Goal: Information Seeking & Learning: Check status

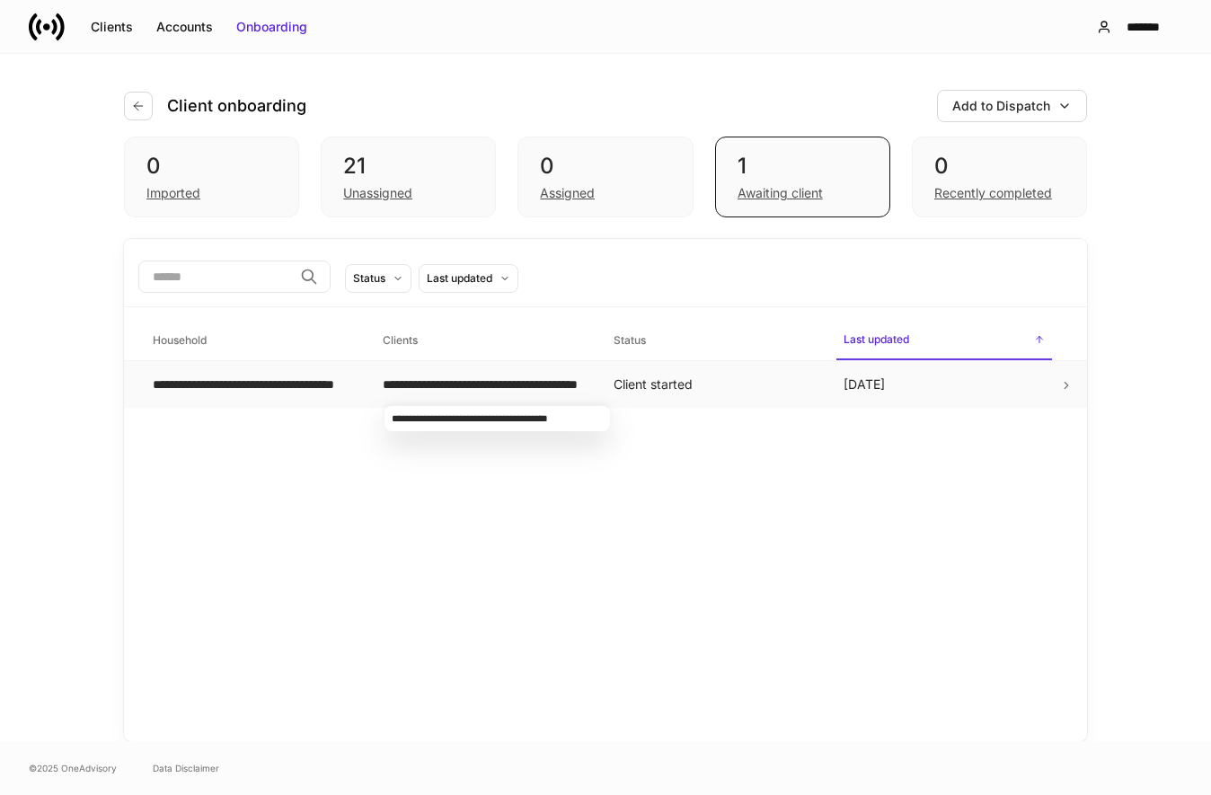
click at [477, 384] on div "**********" at bounding box center [483, 385] width 201 height 18
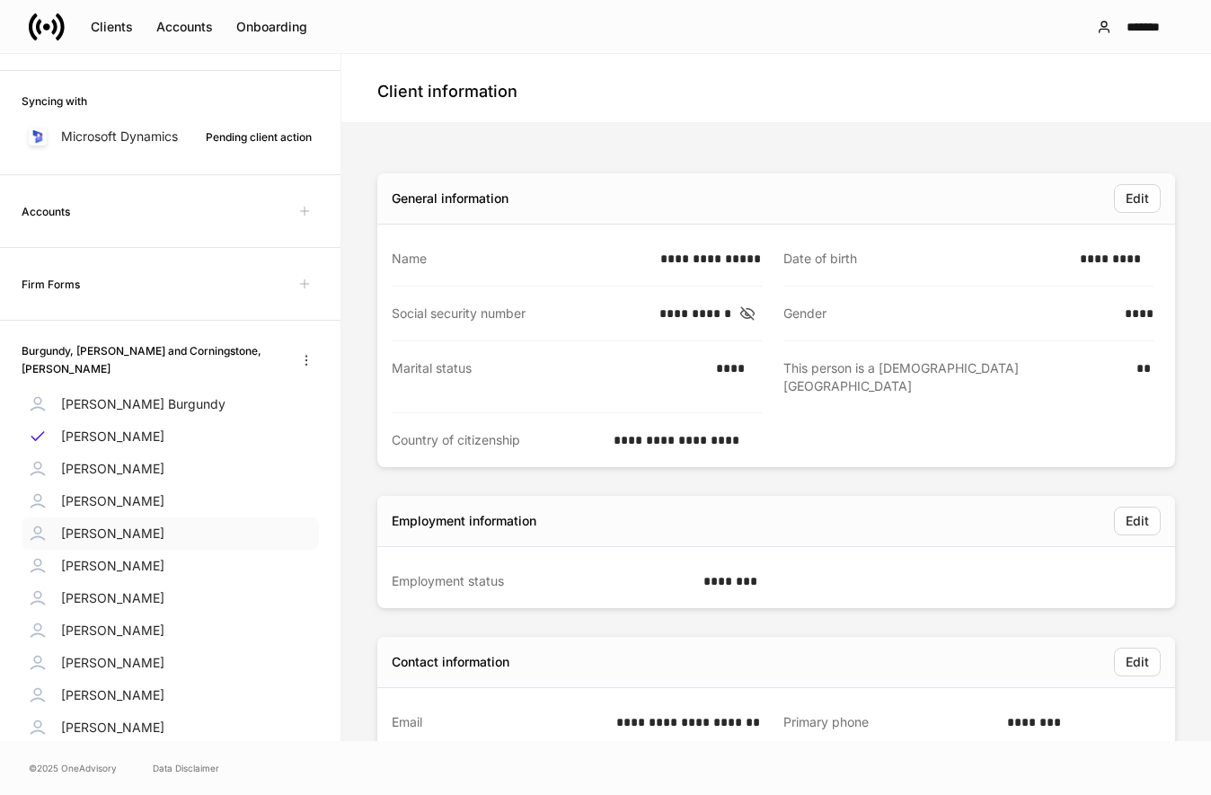
scroll to position [343, 0]
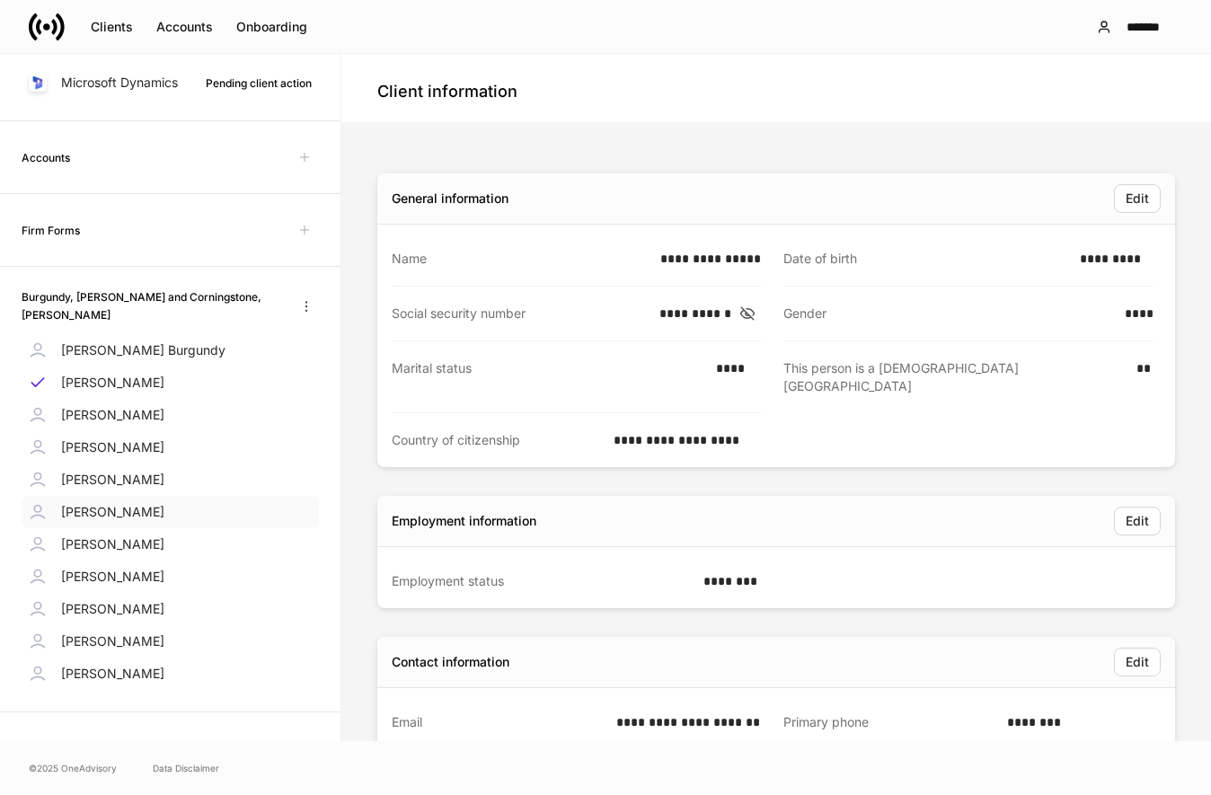
click at [113, 514] on div "[PERSON_NAME]" at bounding box center [170, 512] width 297 height 32
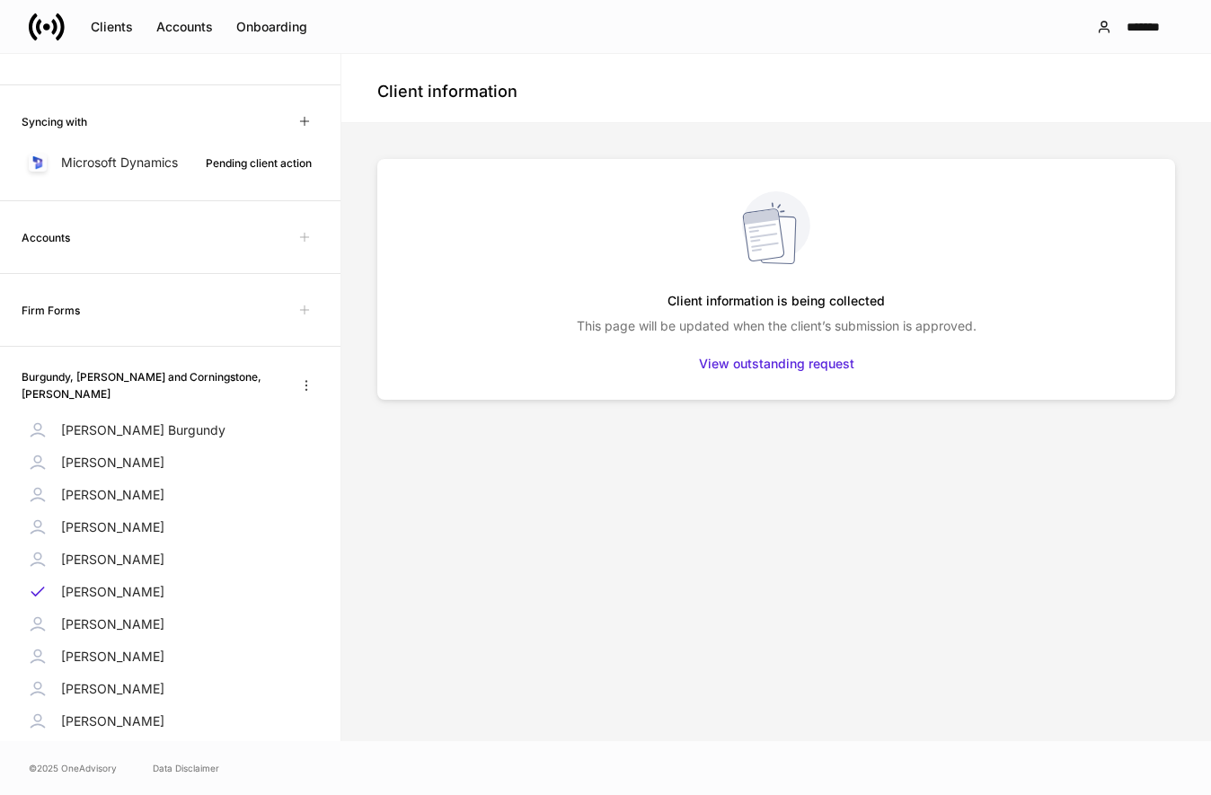
scroll to position [355, 0]
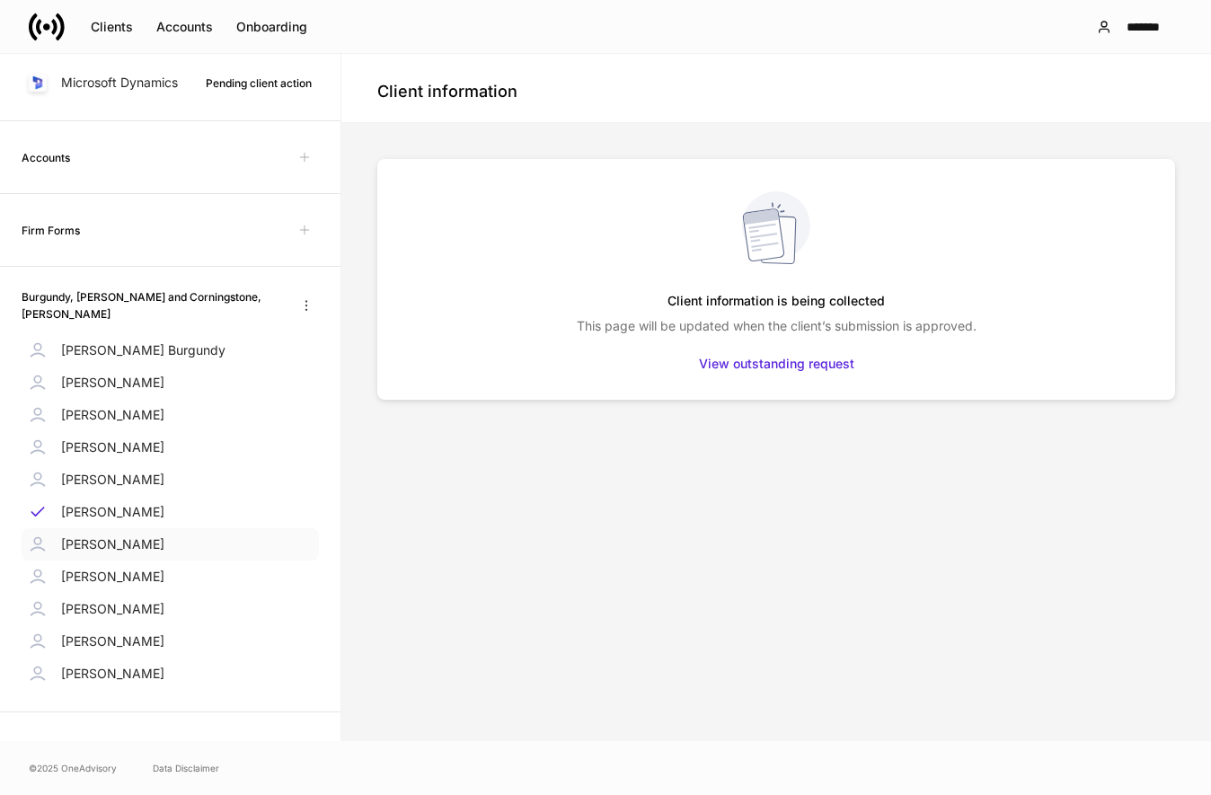
click at [124, 546] on p "[PERSON_NAME]" at bounding box center [112, 545] width 103 height 18
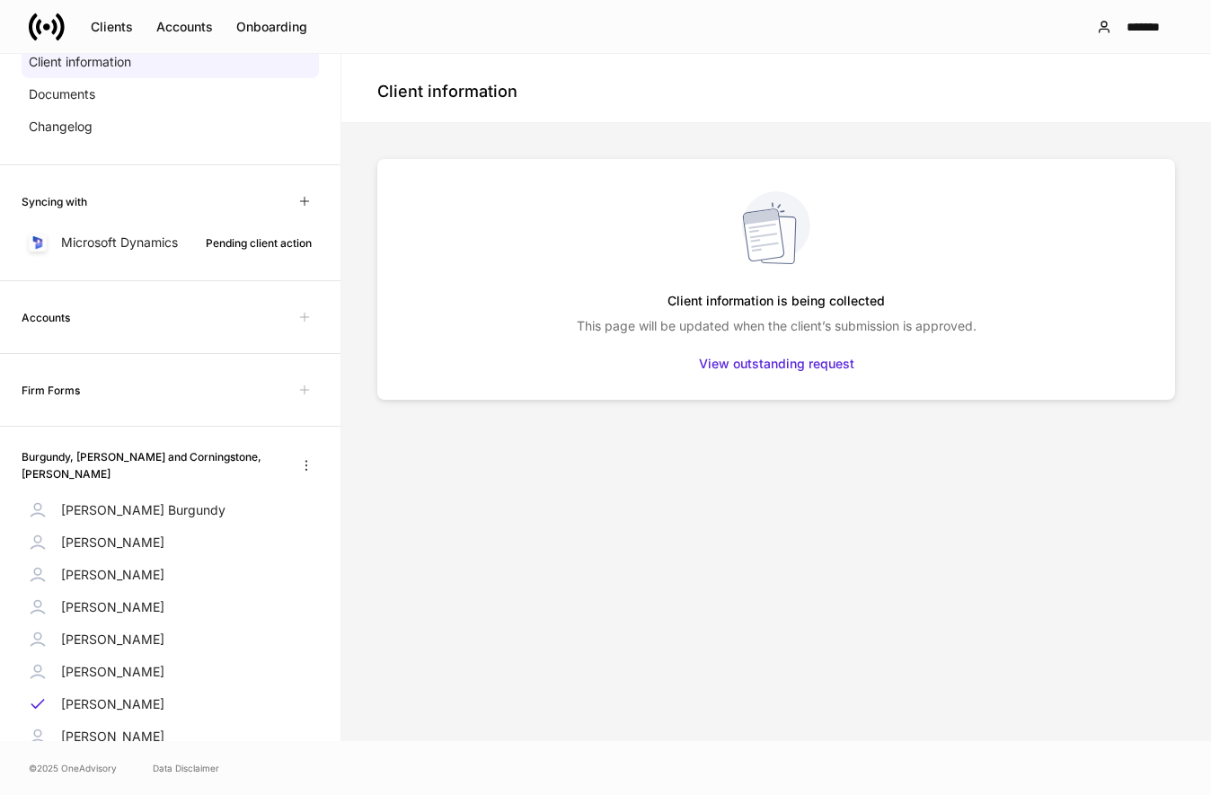
scroll to position [355, 0]
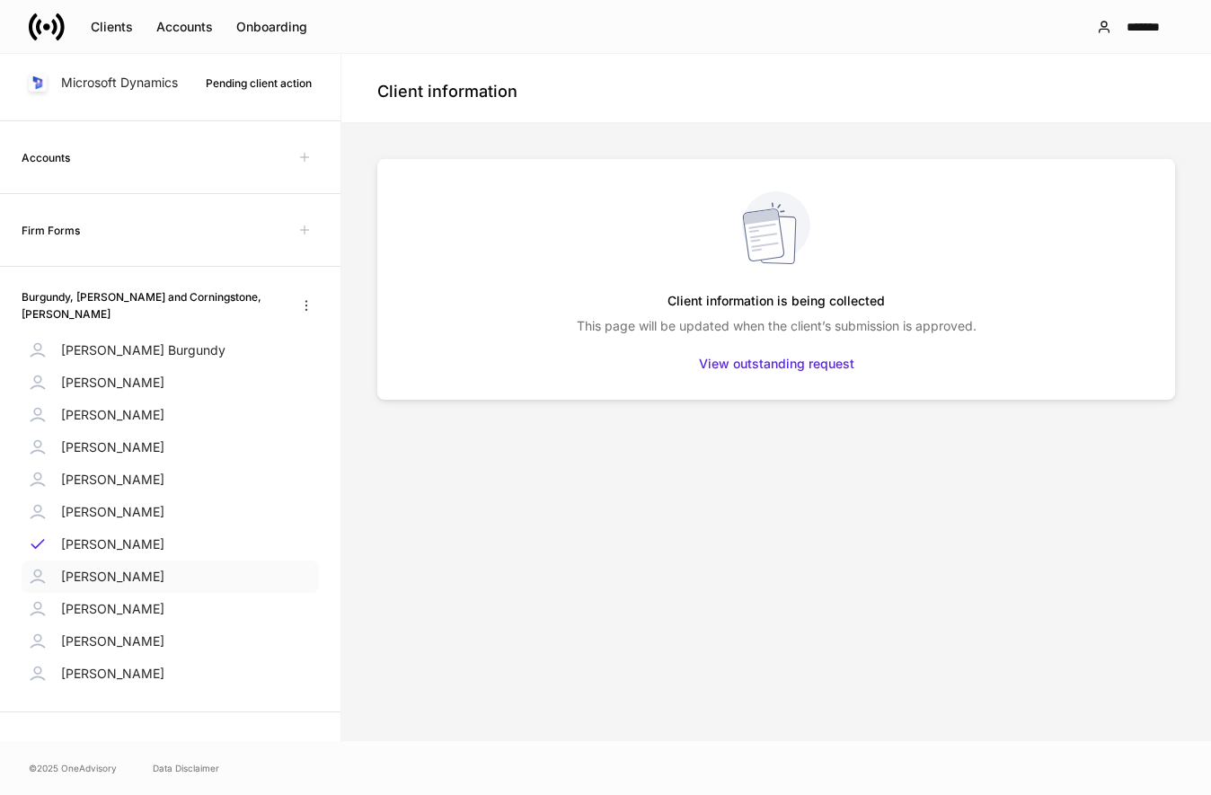
click at [118, 580] on p "[PERSON_NAME]" at bounding box center [112, 577] width 103 height 18
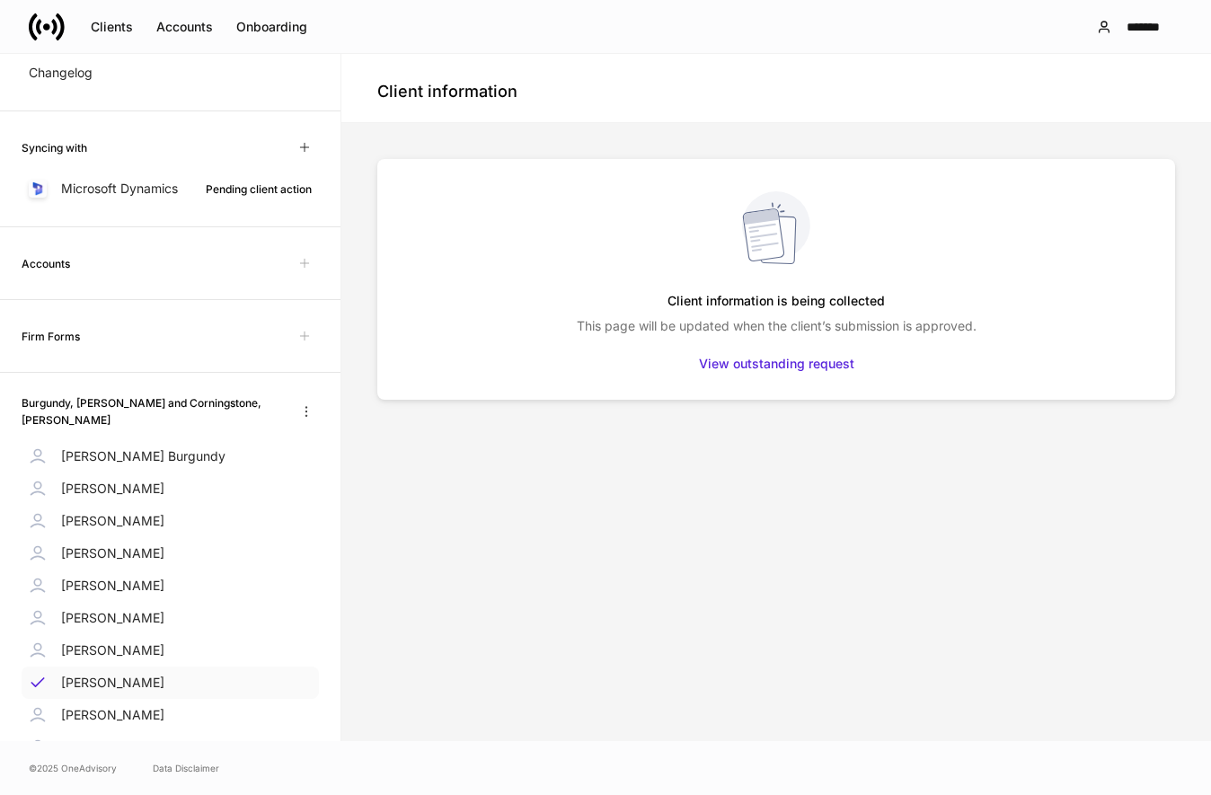
scroll to position [355, 0]
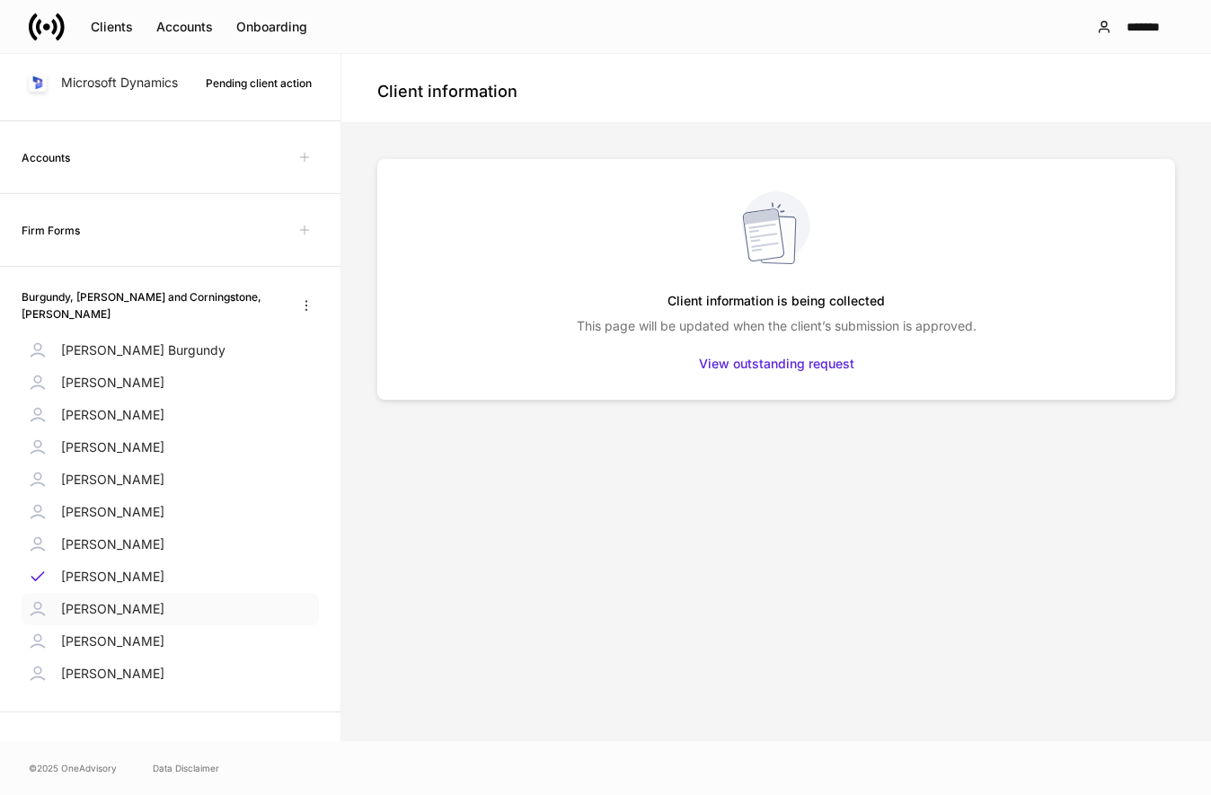
click at [107, 607] on p "[PERSON_NAME]" at bounding box center [112, 609] width 103 height 18
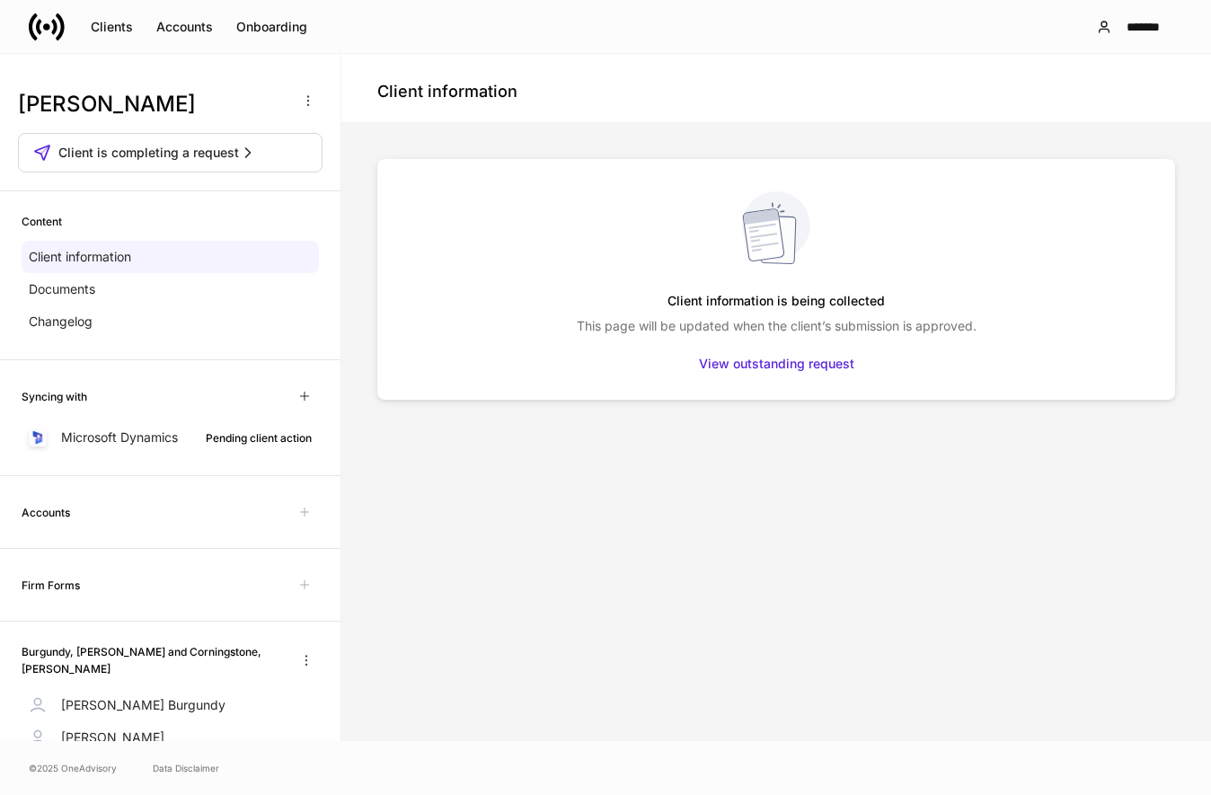
scroll to position [355, 0]
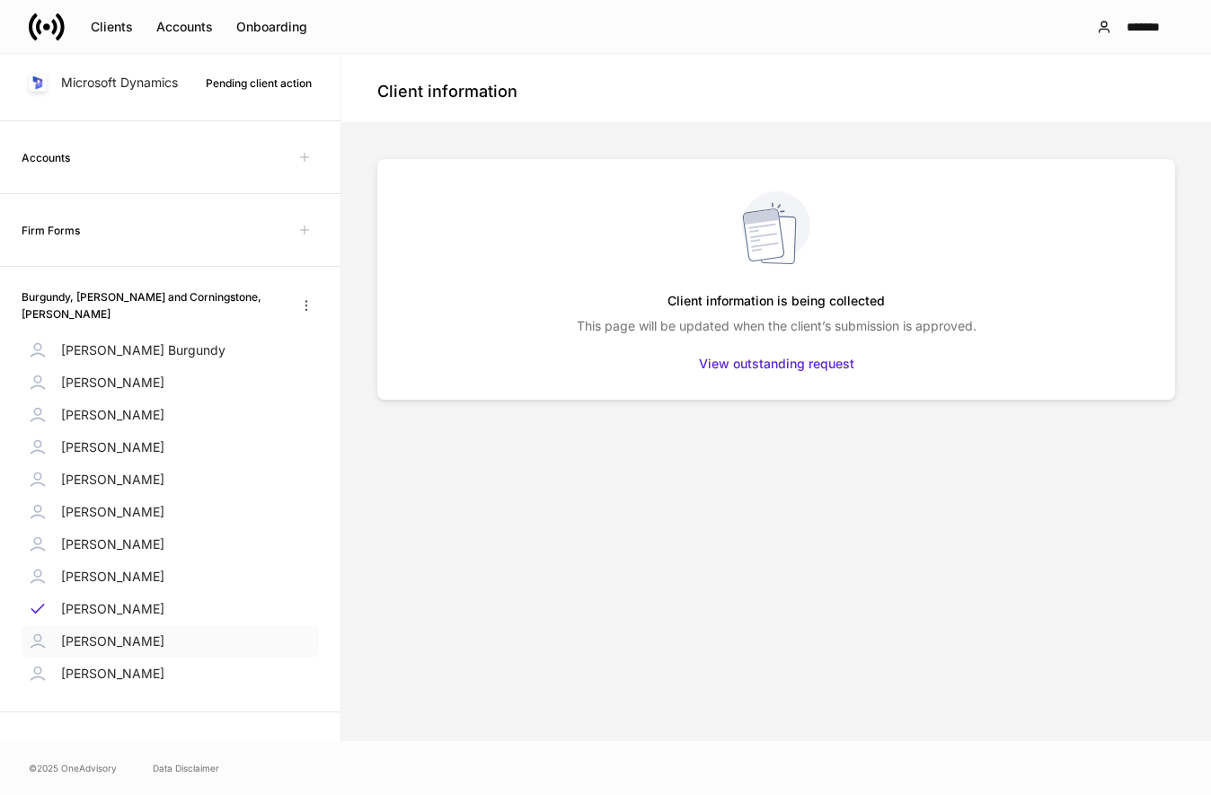
click at [99, 637] on p "[PERSON_NAME]" at bounding box center [112, 642] width 103 height 18
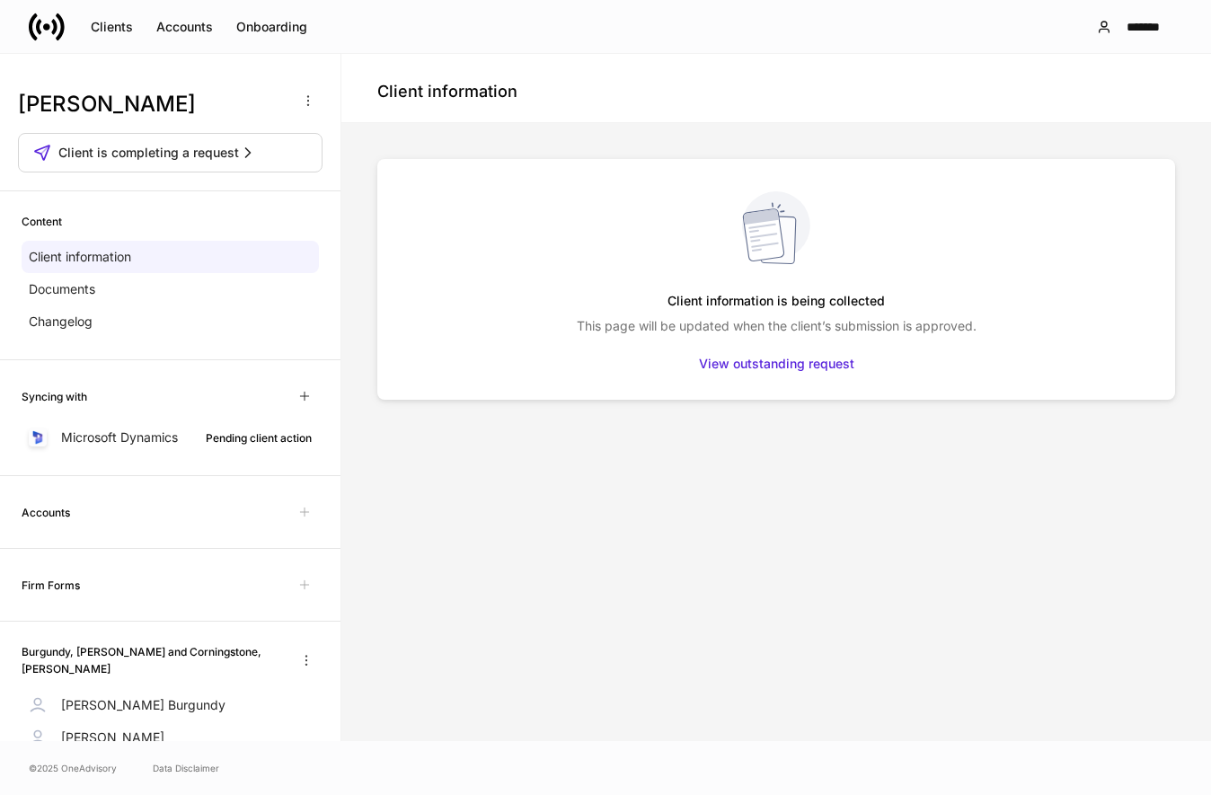
scroll to position [355, 0]
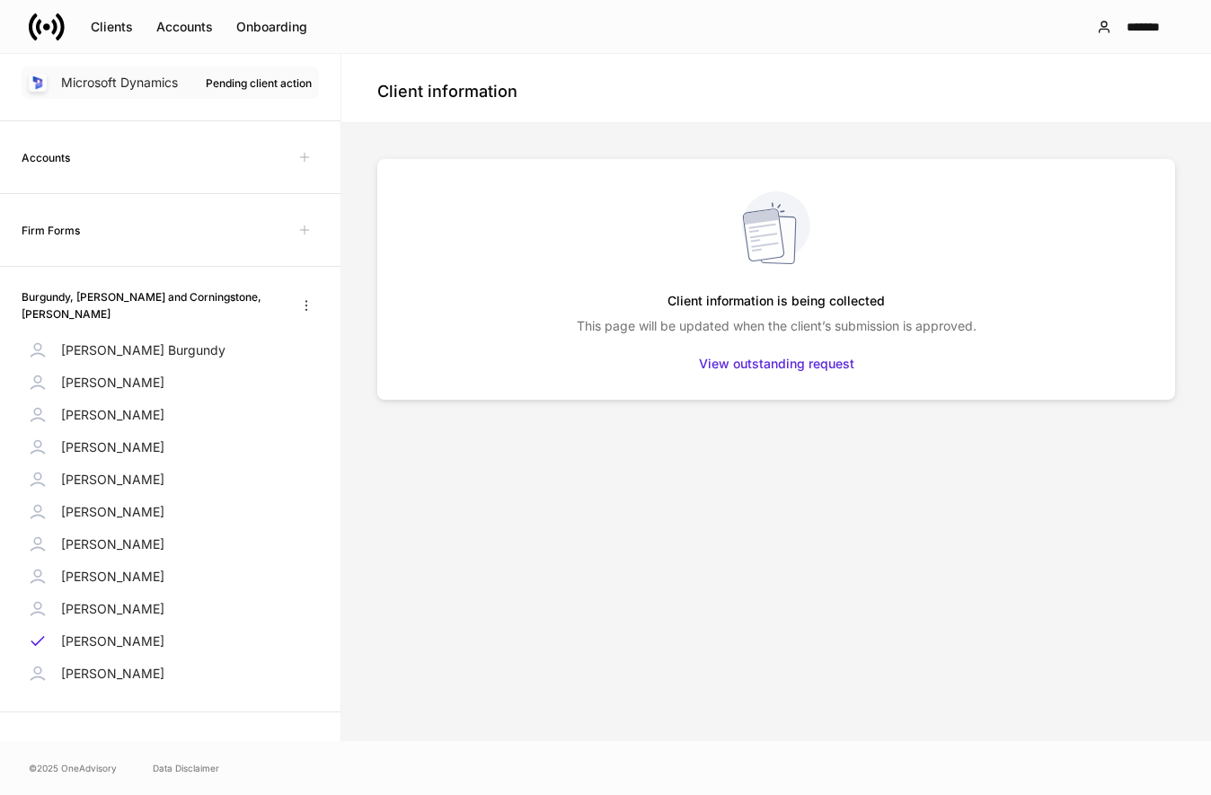
click at [251, 87] on div "Pending client action" at bounding box center [259, 83] width 106 height 17
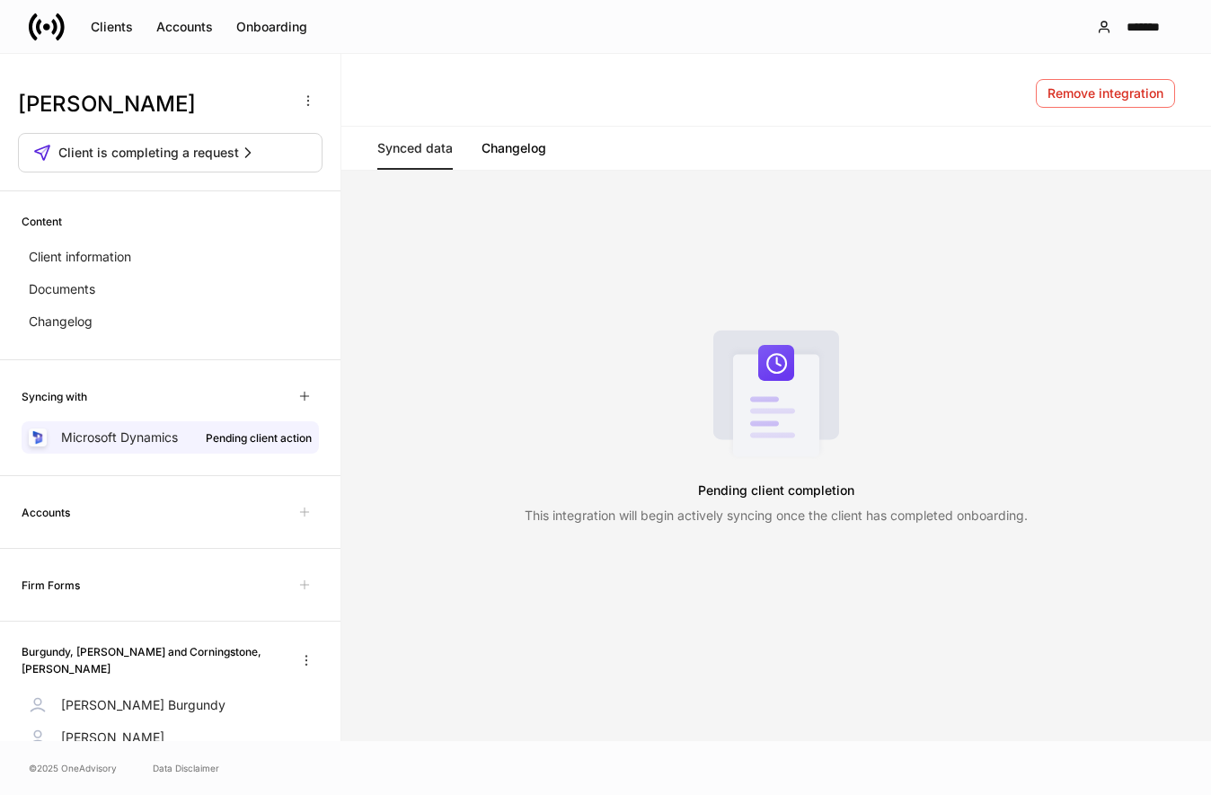
click at [505, 148] on link "Changelog" at bounding box center [514, 148] width 65 height 43
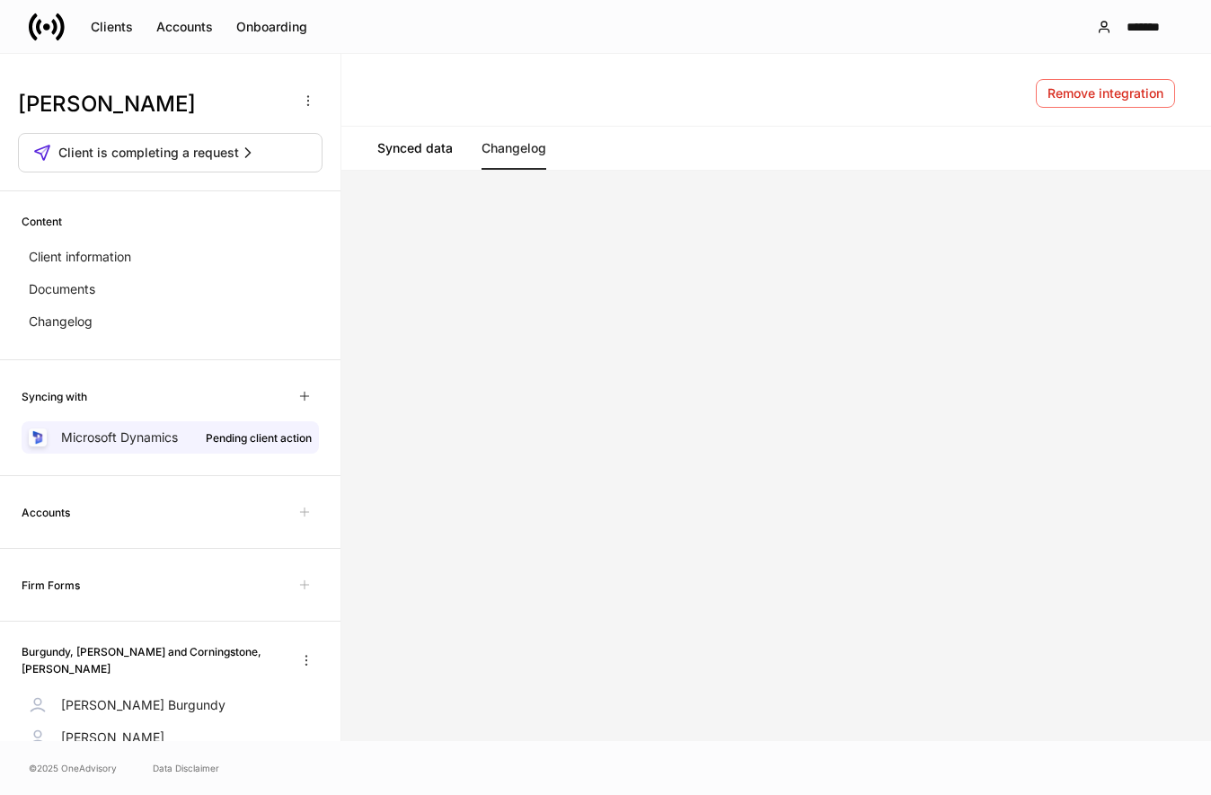
click at [402, 149] on link "Synced data" at bounding box center [414, 148] width 75 height 43
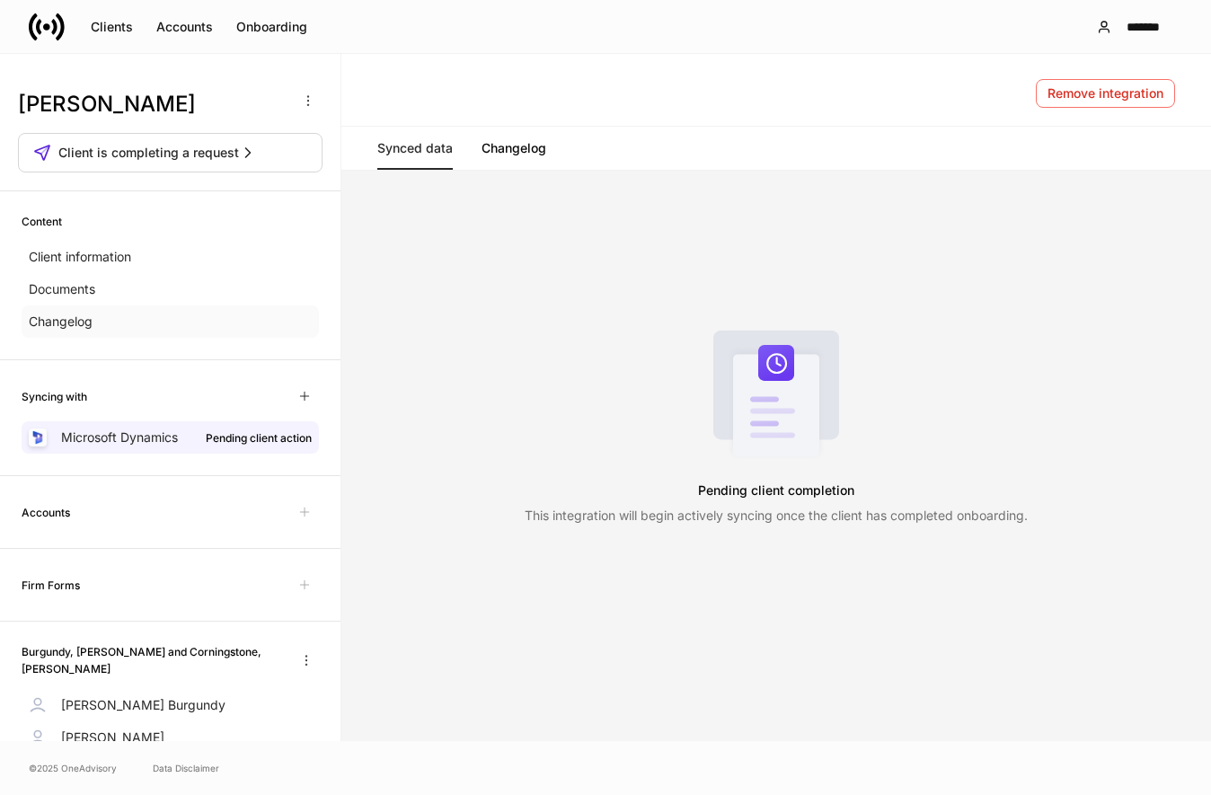
click at [98, 324] on div "Changelog" at bounding box center [170, 321] width 297 height 32
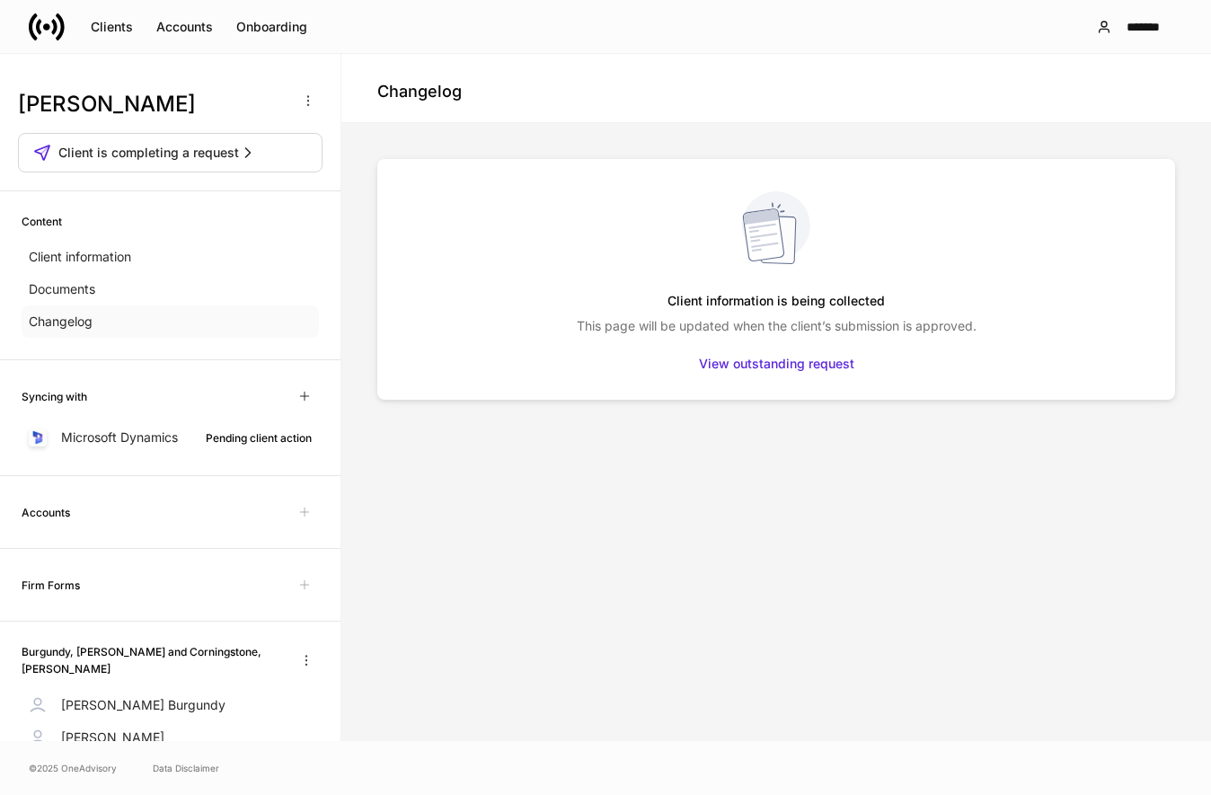
click at [72, 323] on p "Changelog" at bounding box center [61, 322] width 64 height 18
click at [74, 290] on p "Documents" at bounding box center [62, 289] width 66 height 18
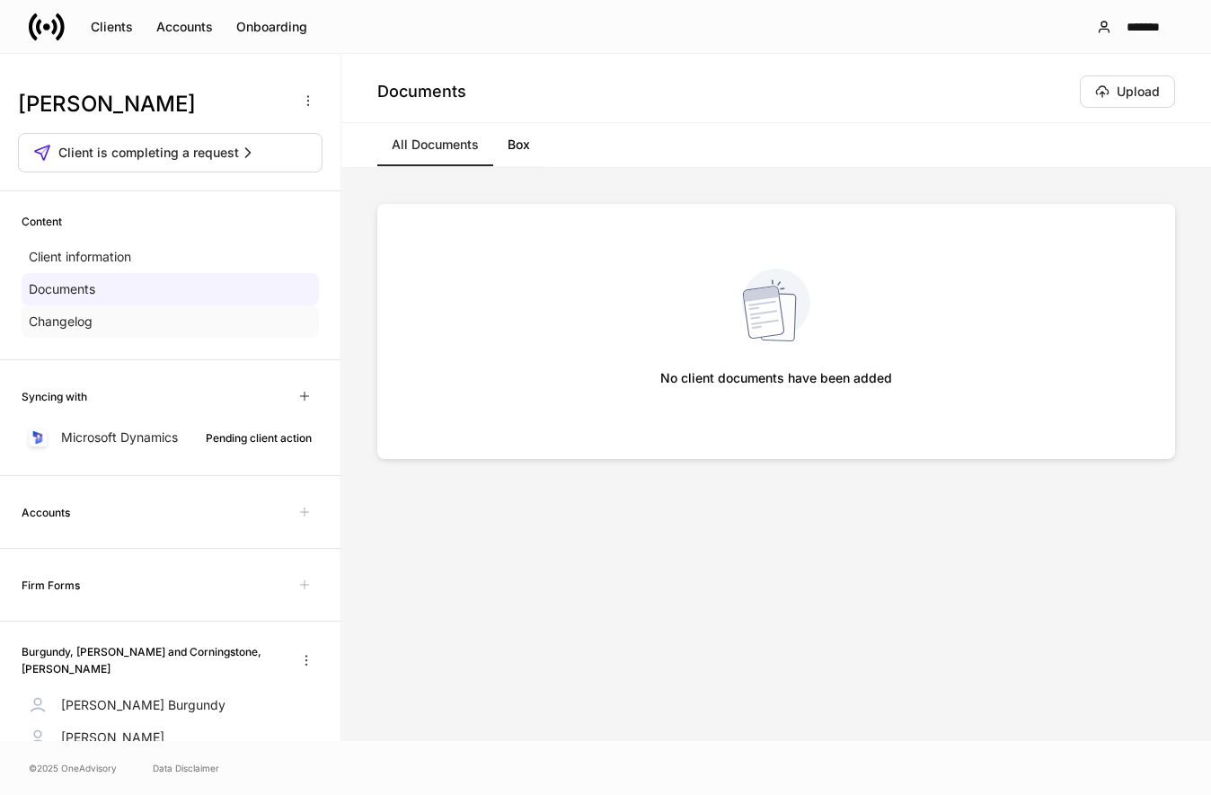
click at [74, 322] on p "Changelog" at bounding box center [61, 322] width 64 height 18
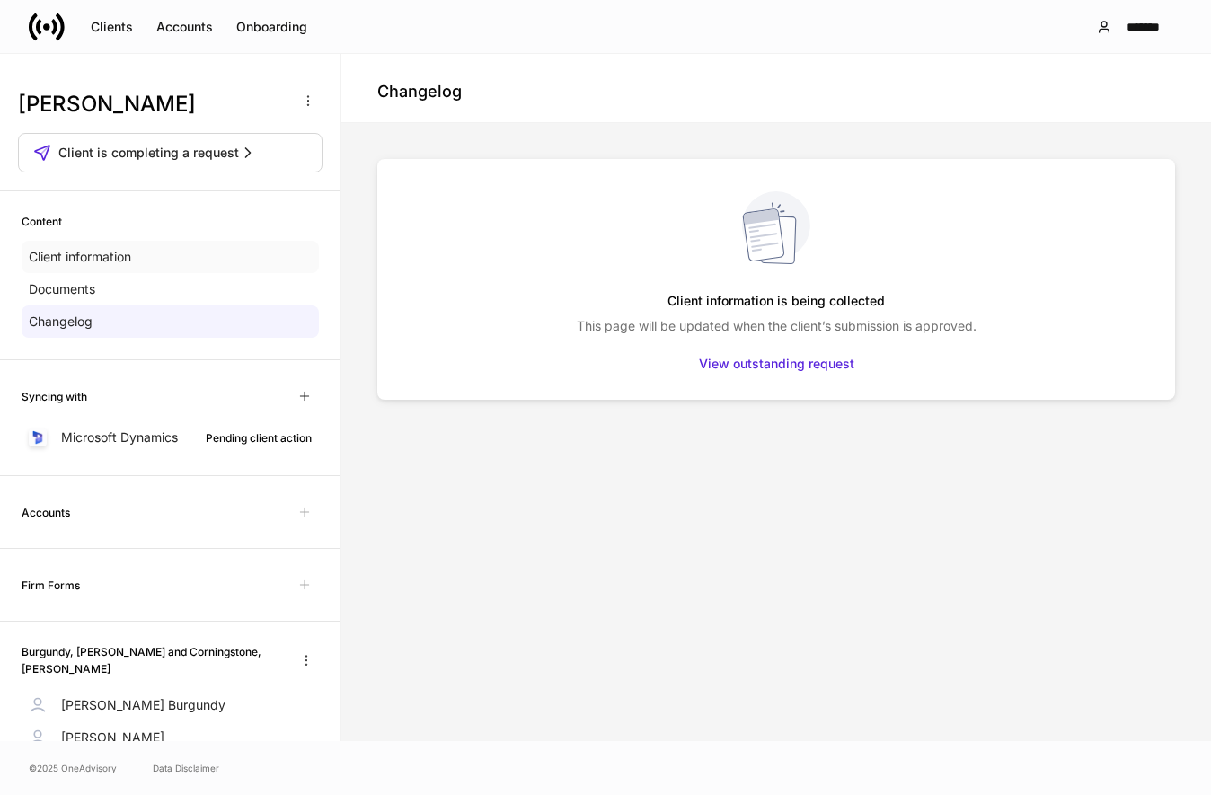
click at [108, 257] on p "Client information" at bounding box center [80, 257] width 102 height 18
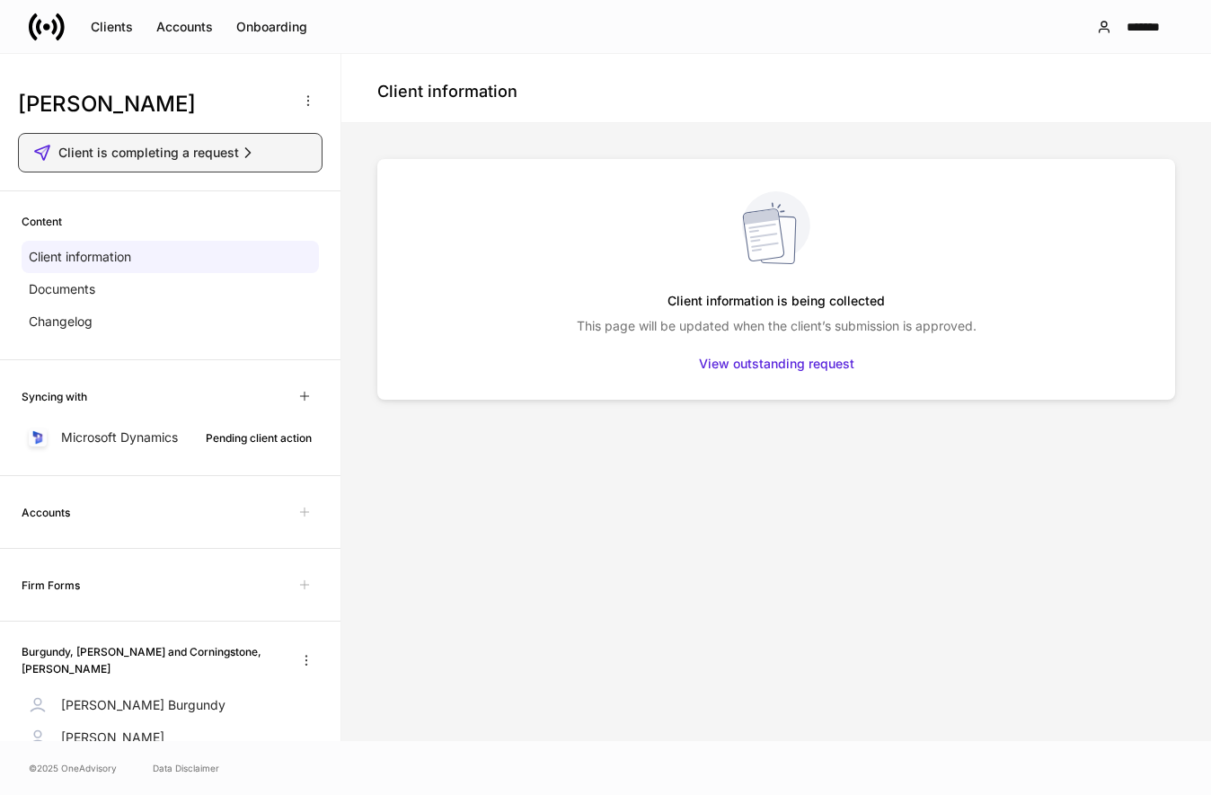
click at [256, 154] on div "Client is completing a request" at bounding box center [170, 153] width 274 height 18
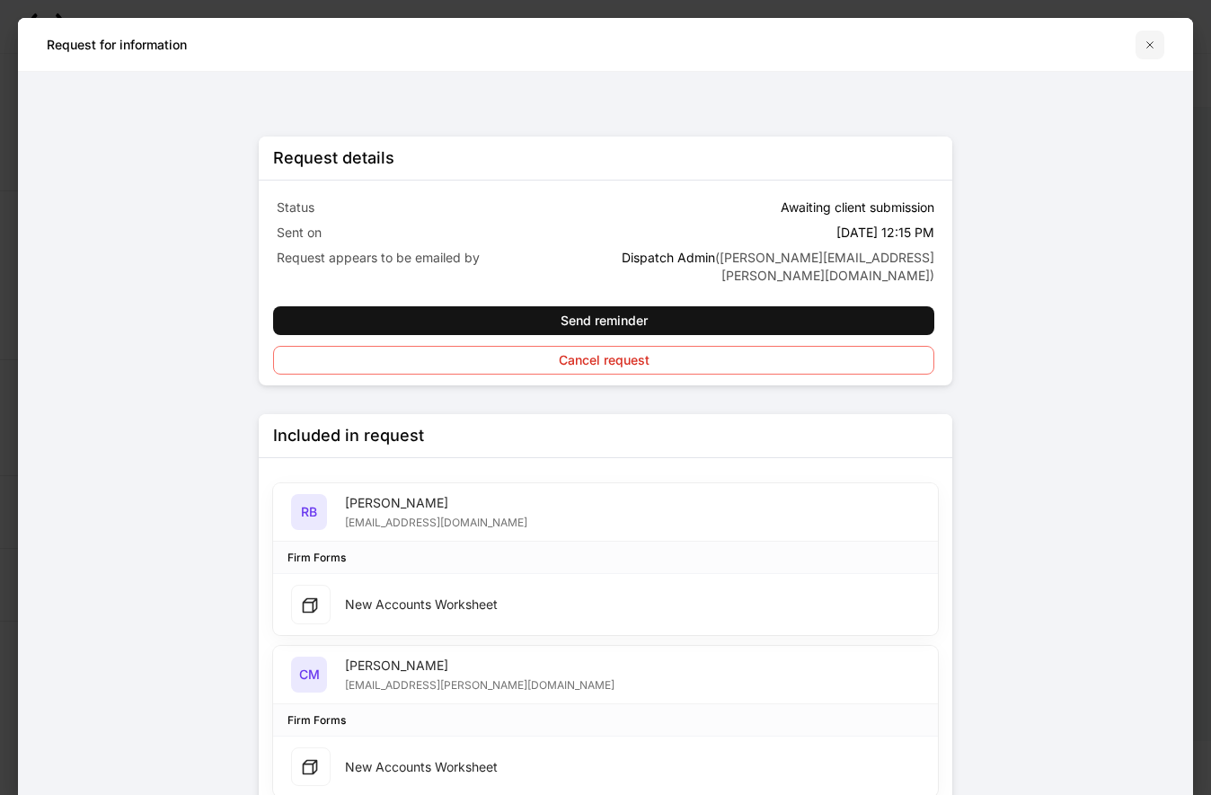
click at [1150, 49] on icon "button" at bounding box center [1150, 45] width 14 height 14
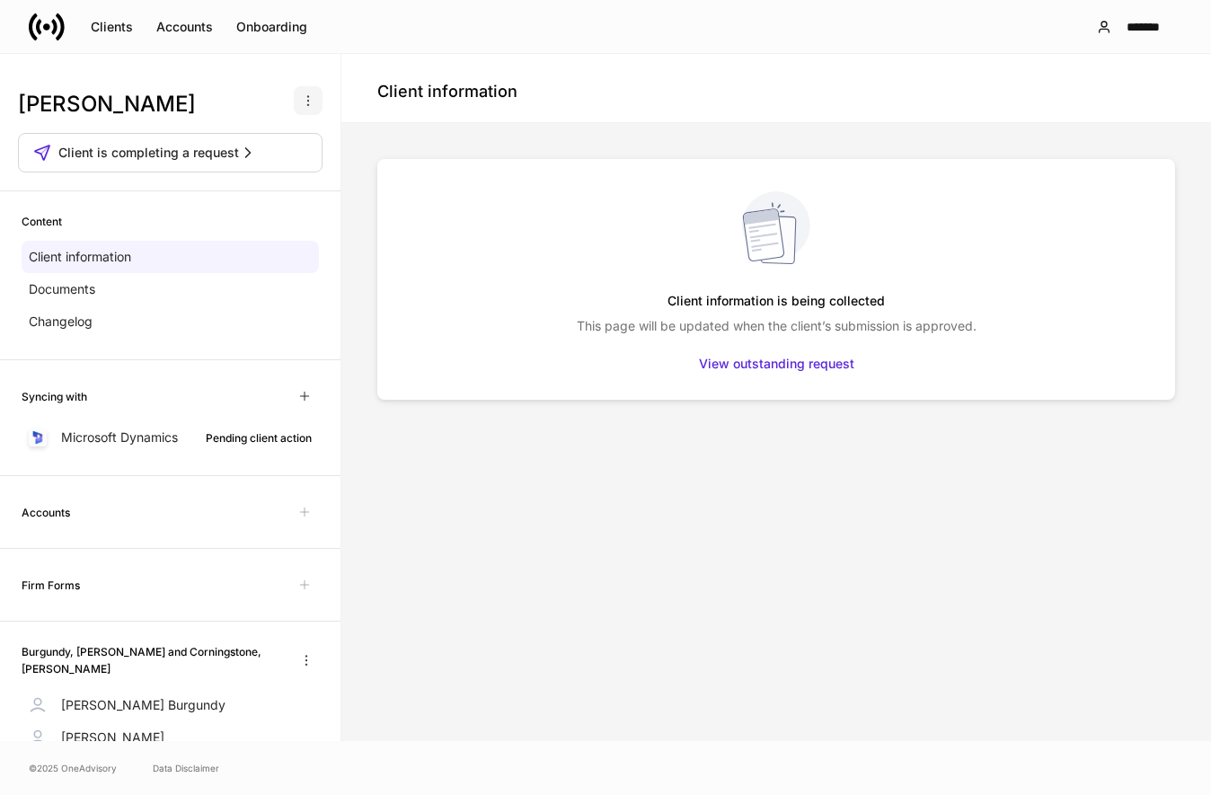
click at [314, 97] on icon "button" at bounding box center [308, 100] width 14 height 14
click at [203, 97] on div at bounding box center [605, 397] width 1211 height 795
click at [132, 106] on h3 "[PERSON_NAME]" at bounding box center [152, 104] width 269 height 29
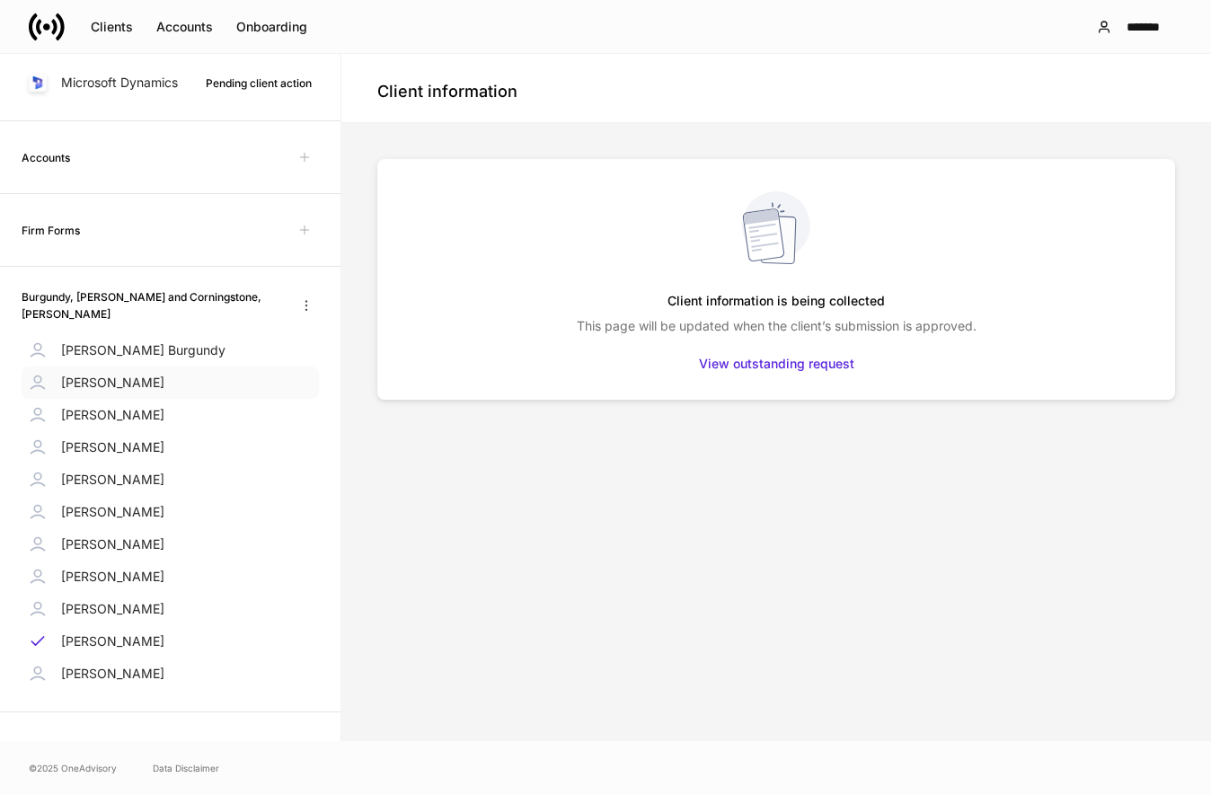
click at [133, 384] on p "[PERSON_NAME]" at bounding box center [112, 383] width 103 height 18
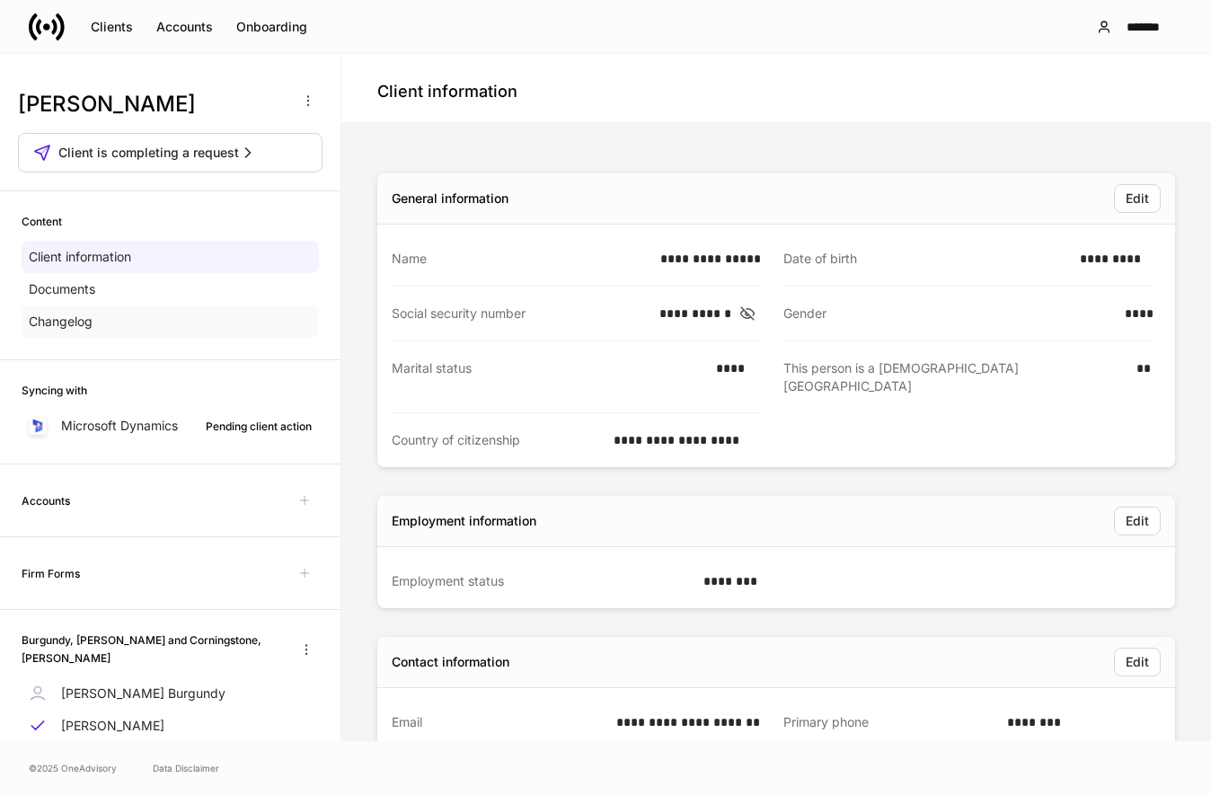
click at [138, 317] on div "Changelog" at bounding box center [170, 321] width 297 height 32
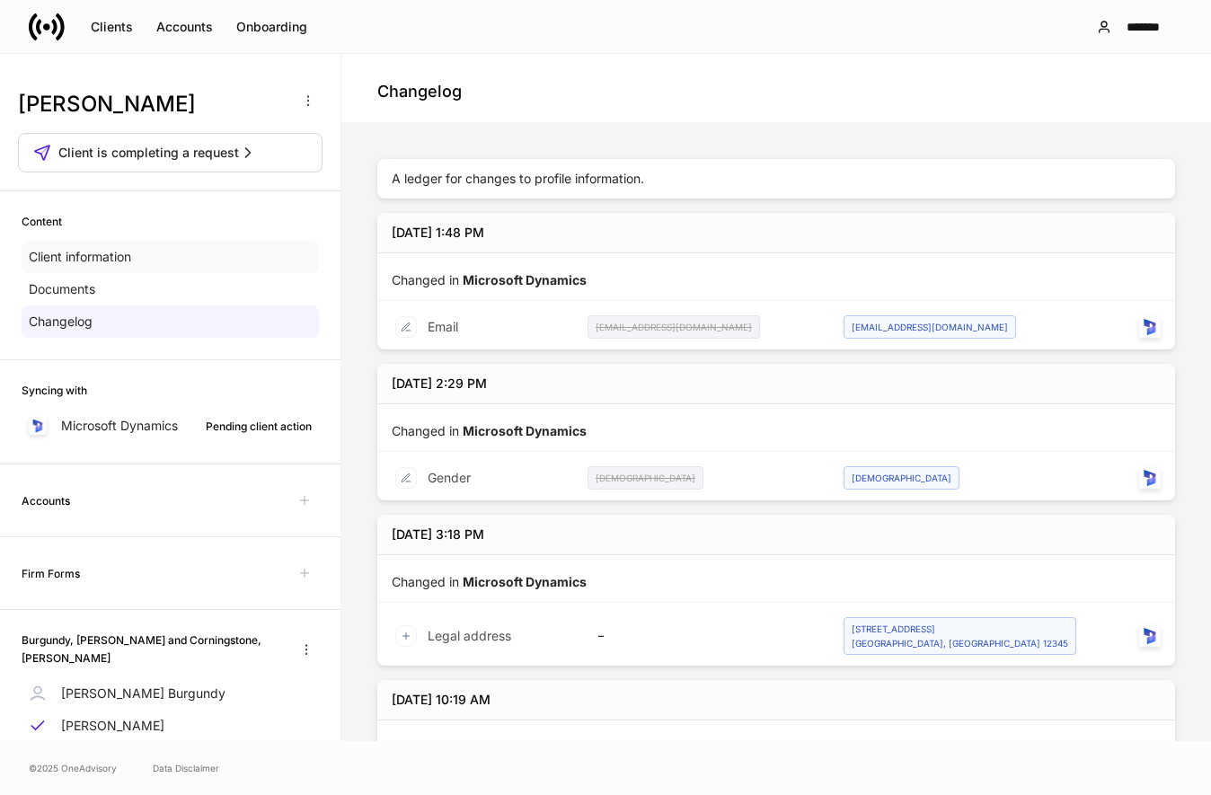
click at [137, 266] on div "Client information" at bounding box center [170, 257] width 297 height 32
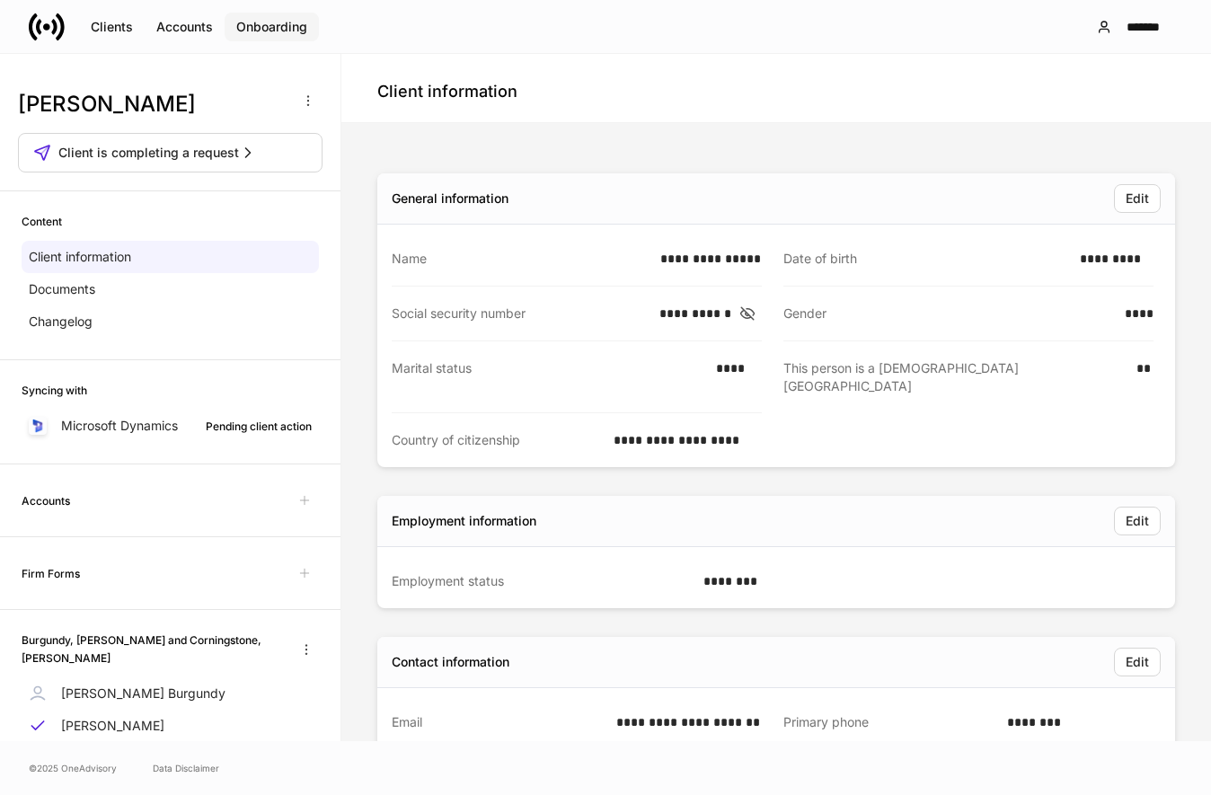
click at [279, 26] on div "Onboarding" at bounding box center [271, 27] width 71 height 18
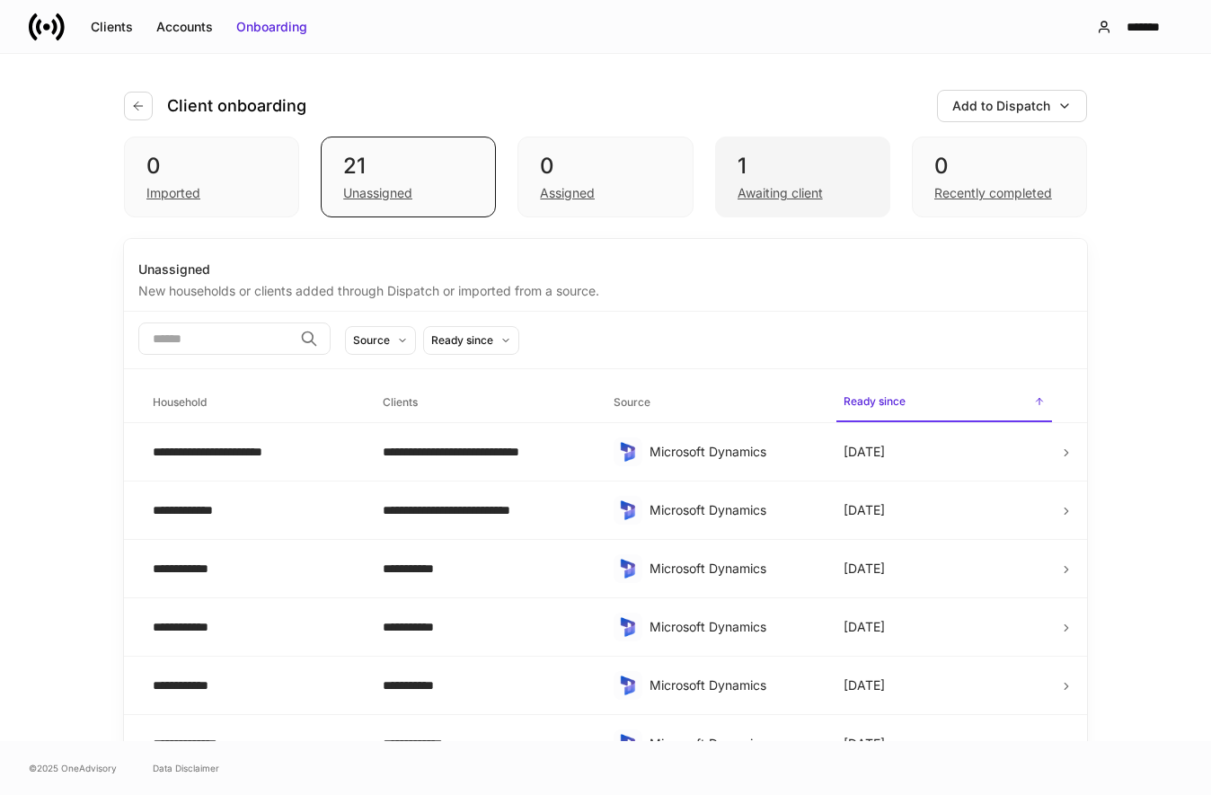
click at [786, 183] on div "Awaiting client" at bounding box center [803, 192] width 130 height 22
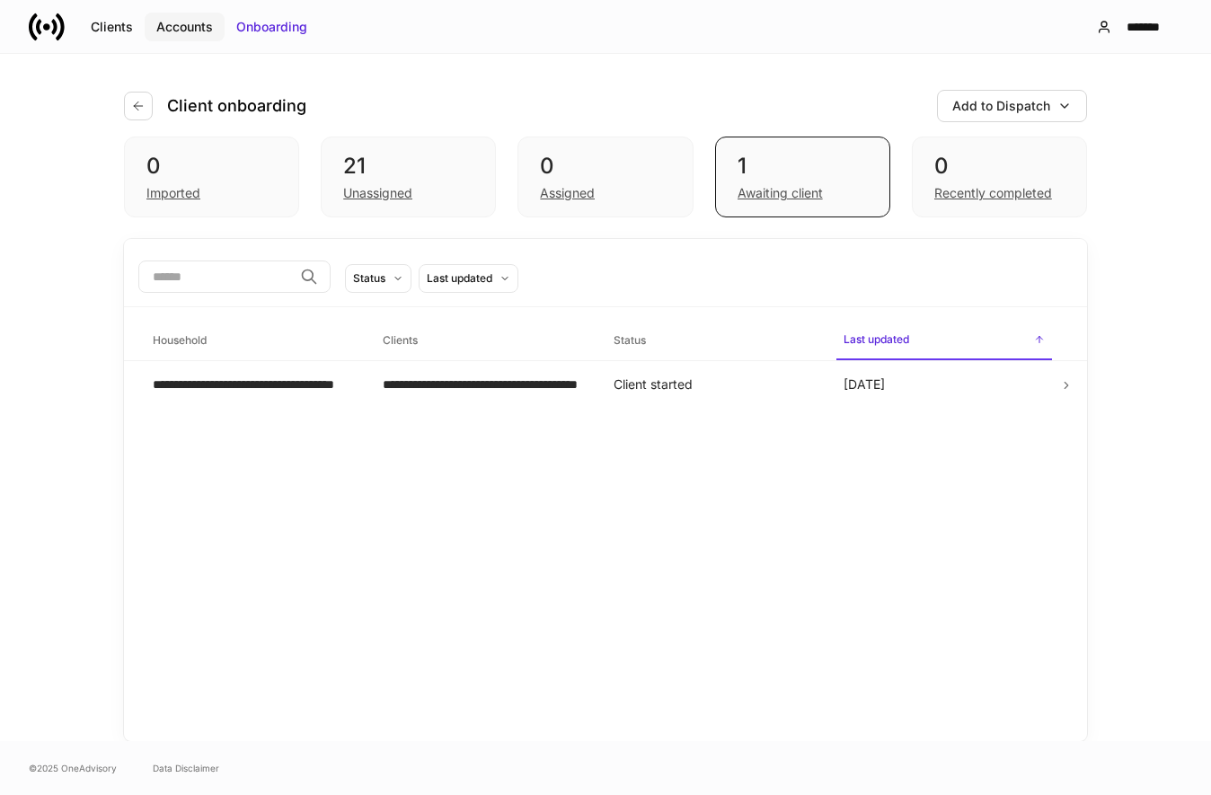
click at [184, 27] on div "Accounts" at bounding box center [184, 27] width 57 height 18
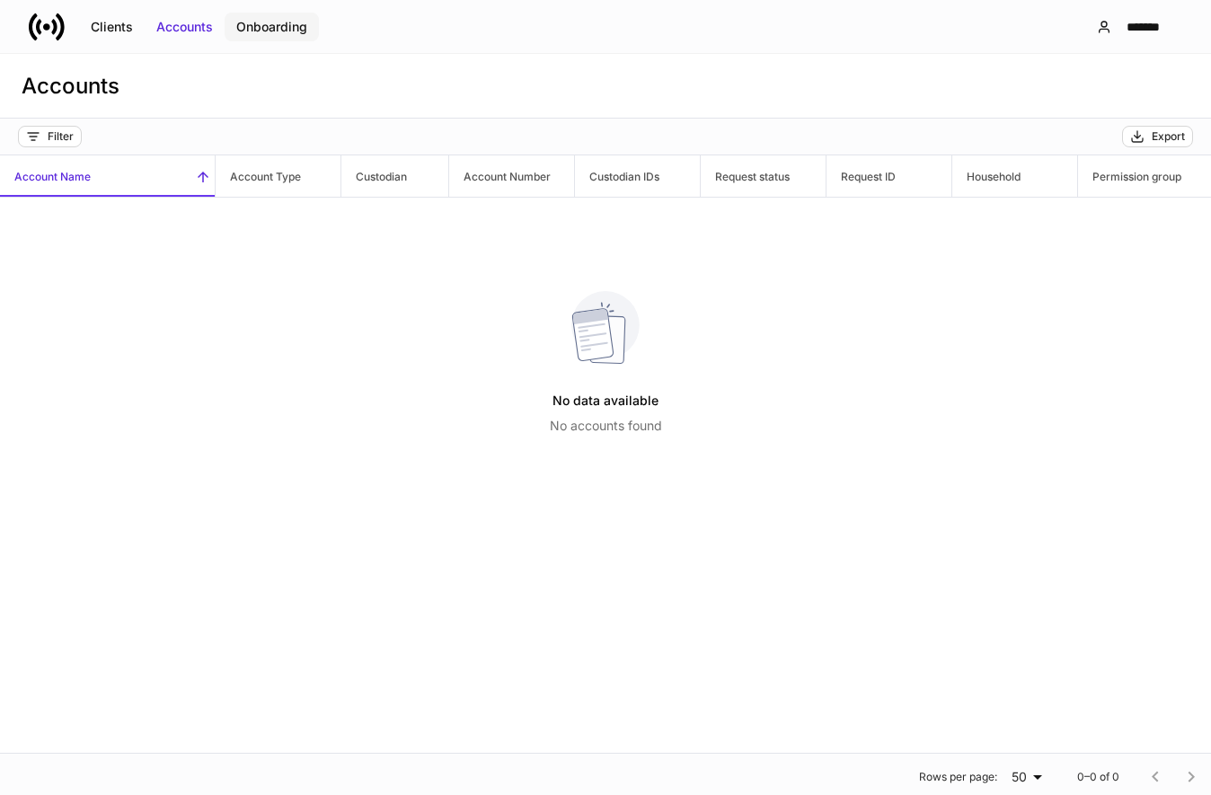
click at [301, 36] on button "Onboarding" at bounding box center [272, 27] width 94 height 29
